Goal: Task Accomplishment & Management: Manage account settings

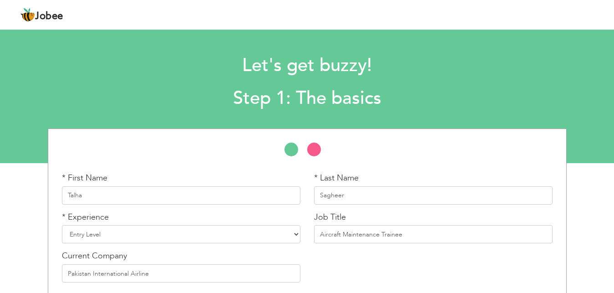
scroll to position [38, 0]
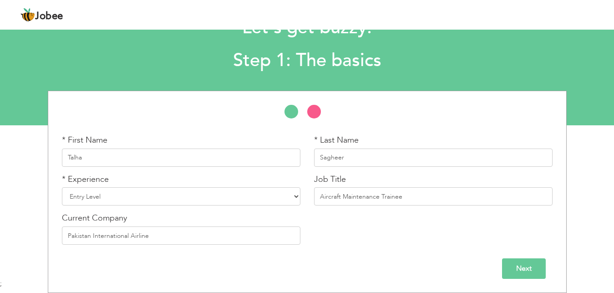
click at [35, 14] on span "Jobee" at bounding box center [49, 16] width 28 height 10
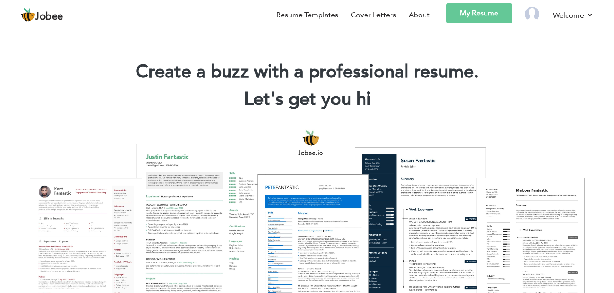
click at [608, 20] on header "Jobee Resume Templates Cover Letters About My Resume Welcome Settings Log off P…" at bounding box center [307, 16] width 614 height 32
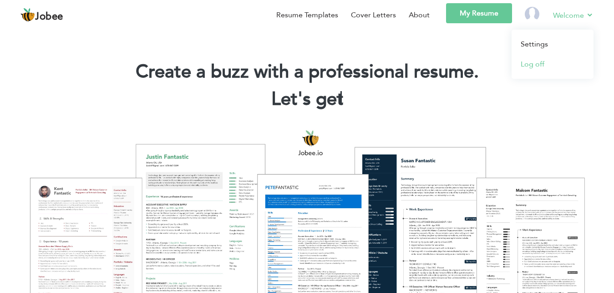
click at [526, 70] on link "Log off" at bounding box center [553, 64] width 82 height 20
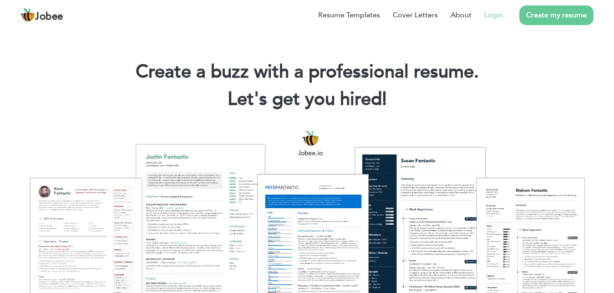
click at [496, 16] on link "Login" at bounding box center [493, 15] width 19 height 11
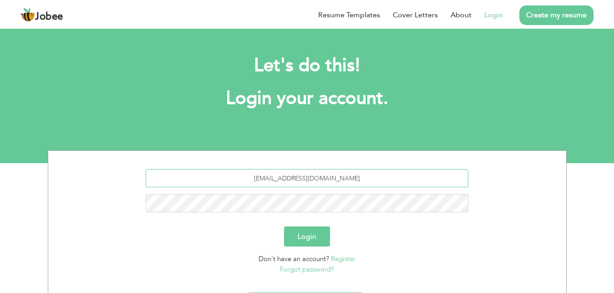
click at [438, 173] on input "iqahmed4279@gmail.com" at bounding box center [307, 178] width 323 height 18
type input "akhtarhassan582@gmail.com"
click at [341, 206] on form "akhtarhassan582@gmail.com Login Don't have an account? Register Forgot password?" at bounding box center [307, 221] width 504 height 105
click at [284, 226] on button "Login" at bounding box center [307, 236] width 46 height 20
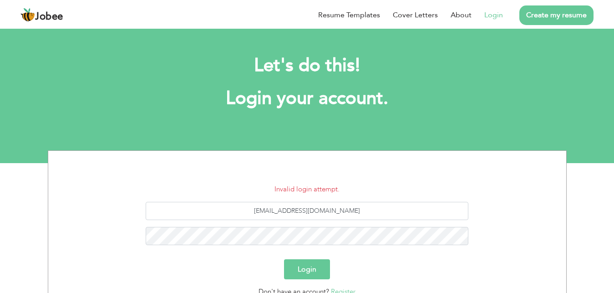
click at [314, 267] on button "Login" at bounding box center [307, 269] width 46 height 20
click at [298, 268] on button "Login" at bounding box center [307, 269] width 46 height 20
click at [284, 259] on button "Login" at bounding box center [307, 269] width 46 height 20
click at [361, 214] on input "[EMAIL_ADDRESS][DOMAIN_NAME]" at bounding box center [307, 211] width 323 height 18
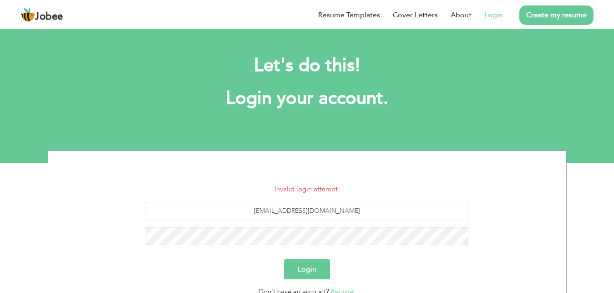
click at [297, 266] on button "Login" at bounding box center [307, 269] width 46 height 20
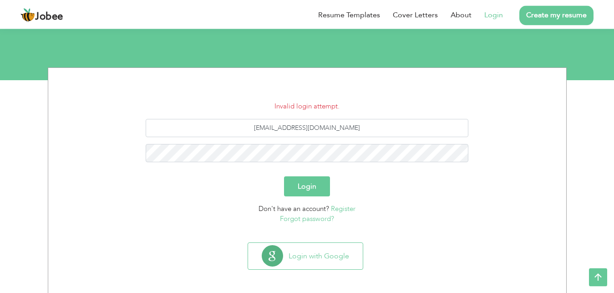
scroll to position [86, 0]
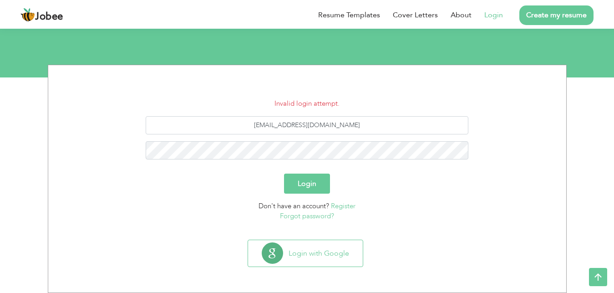
click at [318, 194] on form "Invalid login attempt. akhtarhassan582@gmail.com Login Don't have an account? R…" at bounding box center [307, 159] width 504 height 123
click at [315, 186] on button "Login" at bounding box center [307, 183] width 46 height 20
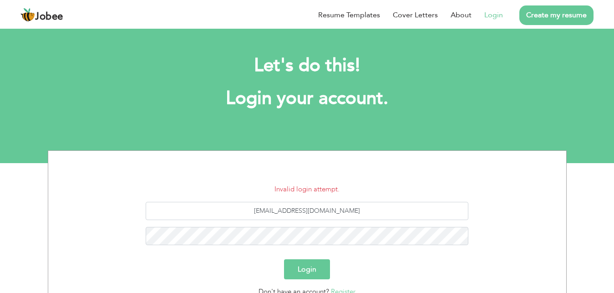
click at [313, 261] on button "Login" at bounding box center [307, 269] width 46 height 20
